Goal: Information Seeking & Learning: Learn about a topic

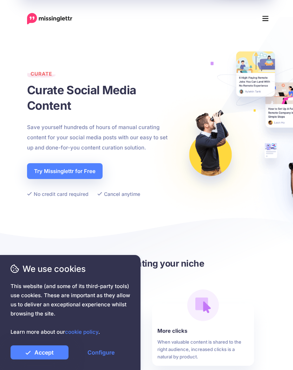
click at [267, 16] on icon "Menu" at bounding box center [265, 18] width 6 height 5
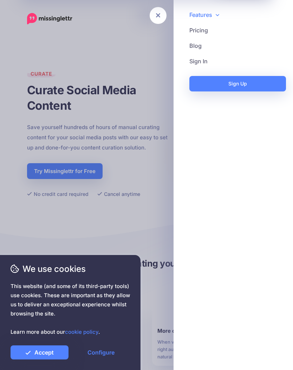
click at [205, 32] on link "Pricing" at bounding box center [233, 29] width 105 height 15
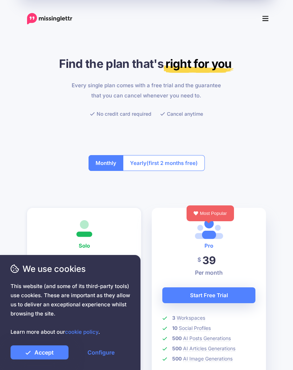
click at [111, 164] on button "Monthly" at bounding box center [106, 163] width 35 height 16
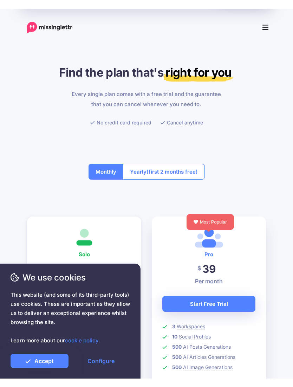
scroll to position [72, 0]
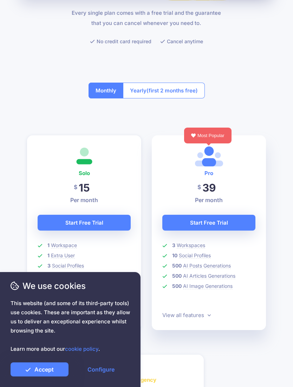
click at [51, 369] on link "Accept" at bounding box center [40, 369] width 58 height 14
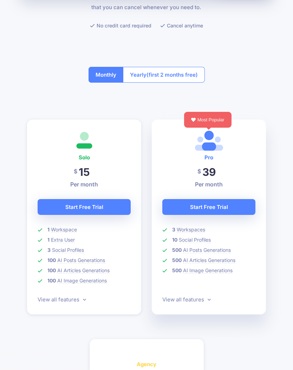
scroll to position [0, 0]
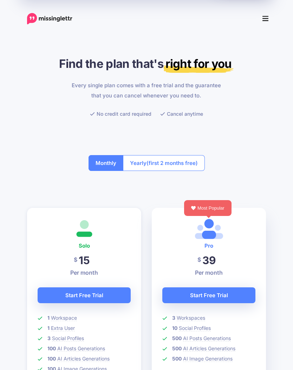
click at [266, 20] on icon "Menu" at bounding box center [265, 18] width 6 height 11
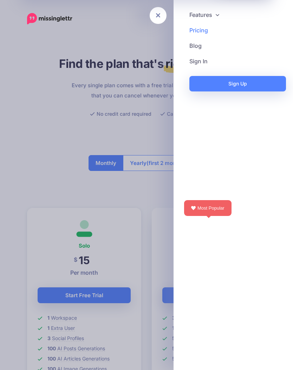
click at [215, 17] on link "Features" at bounding box center [233, 14] width 105 height 15
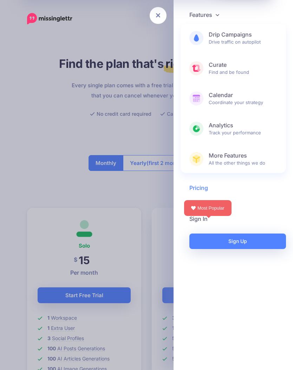
click at [231, 136] on span "Analytics Track your performance" at bounding box center [243, 129] width 69 height 14
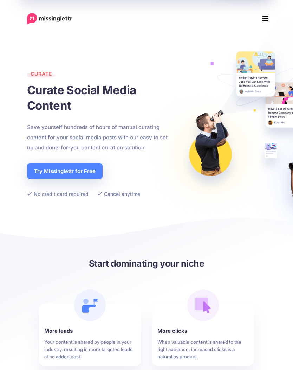
click at [269, 15] on button "Menu" at bounding box center [265, 19] width 15 height 14
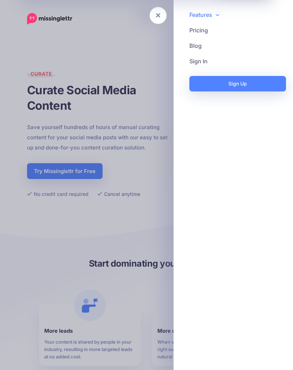
click at [211, 15] on link "Features" at bounding box center [233, 14] width 105 height 15
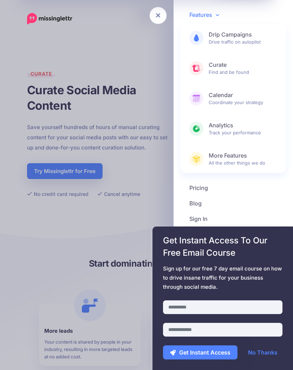
click at [231, 163] on span "More Features All the other things we do" at bounding box center [243, 159] width 69 height 14
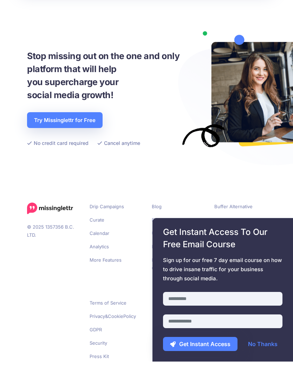
scroll to position [908, 0]
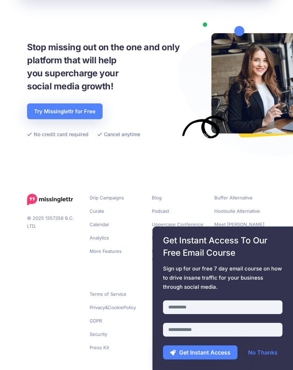
click at [258, 359] on link "No Thanks" at bounding box center [263, 352] width 44 height 14
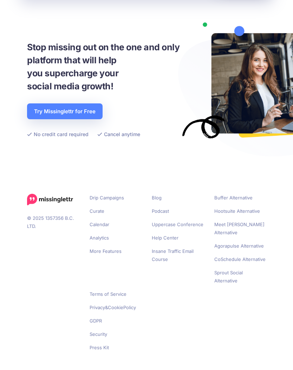
click at [244, 236] on span "Get Instant Access To Our Free Email Course" at bounding box center [222, 246] width 119 height 25
click at [243, 241] on span "Get Instant Access To Our Free Email Course" at bounding box center [222, 246] width 119 height 25
click at [243, 240] on span "Get Instant Access To Our Free Email Course" at bounding box center [222, 246] width 119 height 25
click at [238, 241] on span "Get Instant Access To Our Free Email Course" at bounding box center [222, 246] width 119 height 25
click at [247, 238] on span "Get Instant Access To Our Free Email Course" at bounding box center [222, 246] width 119 height 25
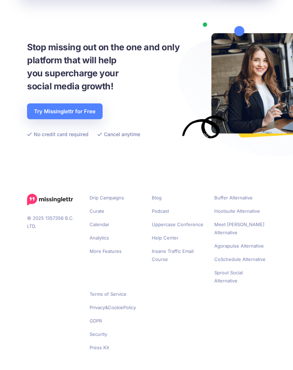
click at [246, 237] on span "Get Instant Access To Our Free Email Course" at bounding box center [222, 246] width 119 height 25
click at [241, 241] on span "Get Instant Access To Our Free Email Course" at bounding box center [222, 246] width 119 height 25
click at [236, 239] on span "Get Instant Access To Our Free Email Course" at bounding box center [222, 246] width 119 height 25
click at [236, 240] on span "Get Instant Access To Our Free Email Course" at bounding box center [222, 246] width 119 height 25
click at [240, 239] on span "Get Instant Access To Our Free Email Course" at bounding box center [222, 246] width 119 height 25
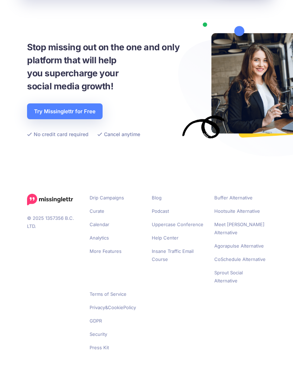
click at [248, 241] on span "Get Instant Access To Our Free Email Course" at bounding box center [222, 246] width 119 height 25
click at [250, 237] on span "Get Instant Access To Our Free Email Course" at bounding box center [222, 246] width 119 height 25
click at [245, 230] on div "Get Instant Access To Our Free Email Course Sign up for our free 7 day email co…" at bounding box center [222, 297] width 141 height 143
click at [242, 238] on span "Get Instant Access To Our Free Email Course" at bounding box center [222, 246] width 119 height 25
click at [240, 239] on span "Get Instant Access To Our Free Email Course" at bounding box center [222, 246] width 119 height 25
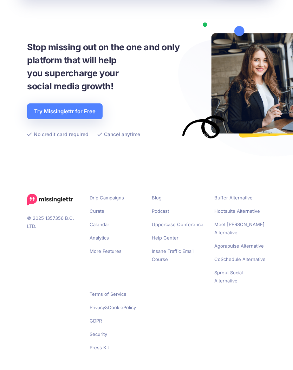
click at [237, 242] on span "Get Instant Access To Our Free Email Course" at bounding box center [222, 246] width 119 height 25
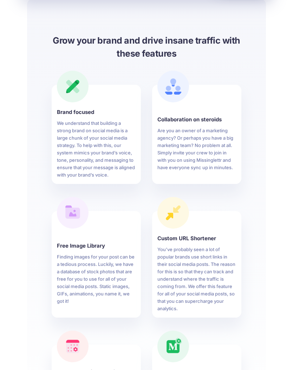
scroll to position [203, 0]
